Goal: Navigation & Orientation: Find specific page/section

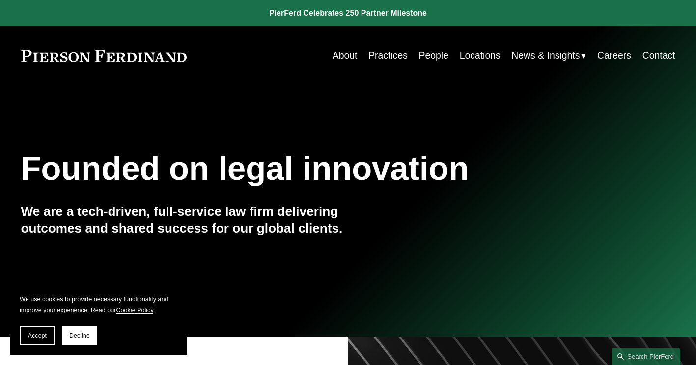
click at [0, 0] on span "Insights" at bounding box center [0, 0] width 0 height 0
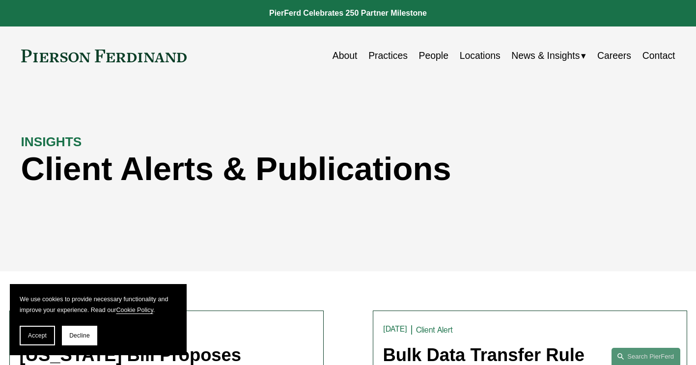
click at [0, 0] on link "Insights" at bounding box center [0, 0] width 0 height 0
click at [0, 0] on span "Blogs" at bounding box center [0, 0] width 0 height 0
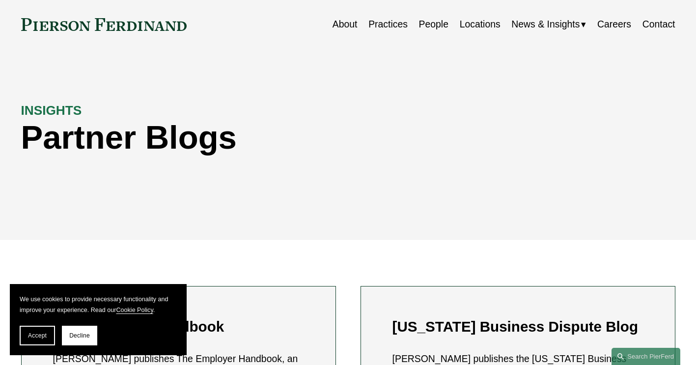
scroll to position [40, 0]
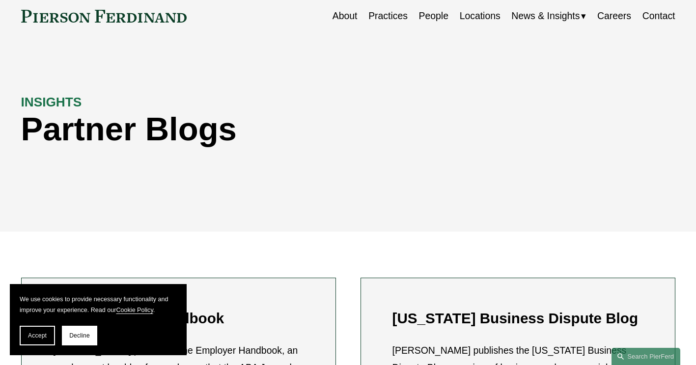
click at [0, 0] on span "Insights" at bounding box center [0, 0] width 0 height 0
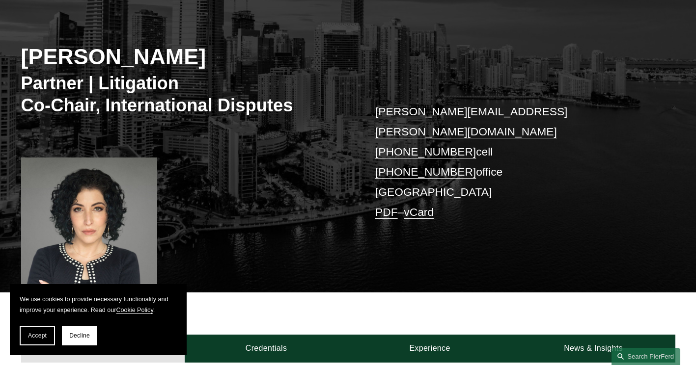
scroll to position [119, 0]
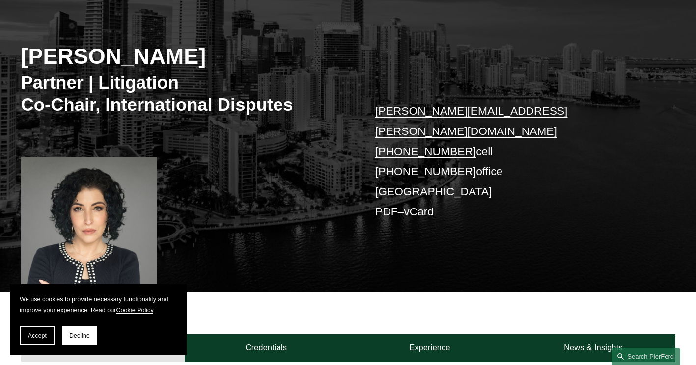
click at [572, 104] on p "tiffany.compres@pierferd.com +1.305.342.2957 cell +1.786.577.8913 office Miami …" at bounding box center [511, 161] width 273 height 121
